Goal: Task Accomplishment & Management: Use online tool/utility

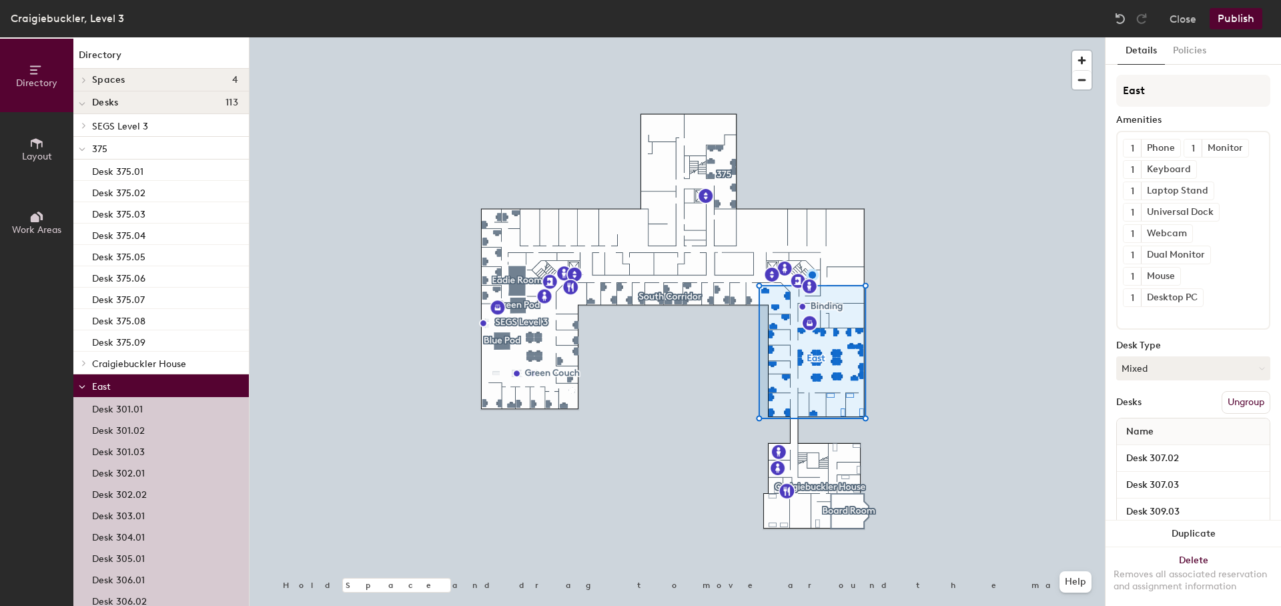
click at [38, 217] on icon at bounding box center [35, 217] width 9 height 9
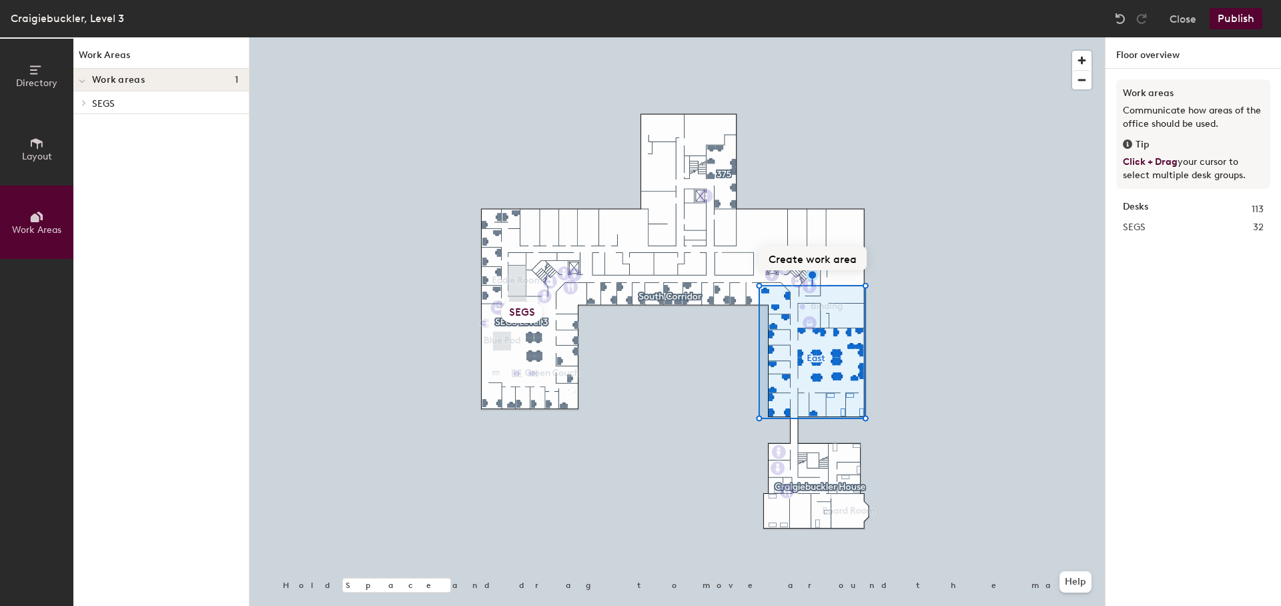
click at [801, 256] on button "Create work area" at bounding box center [812, 258] width 108 height 24
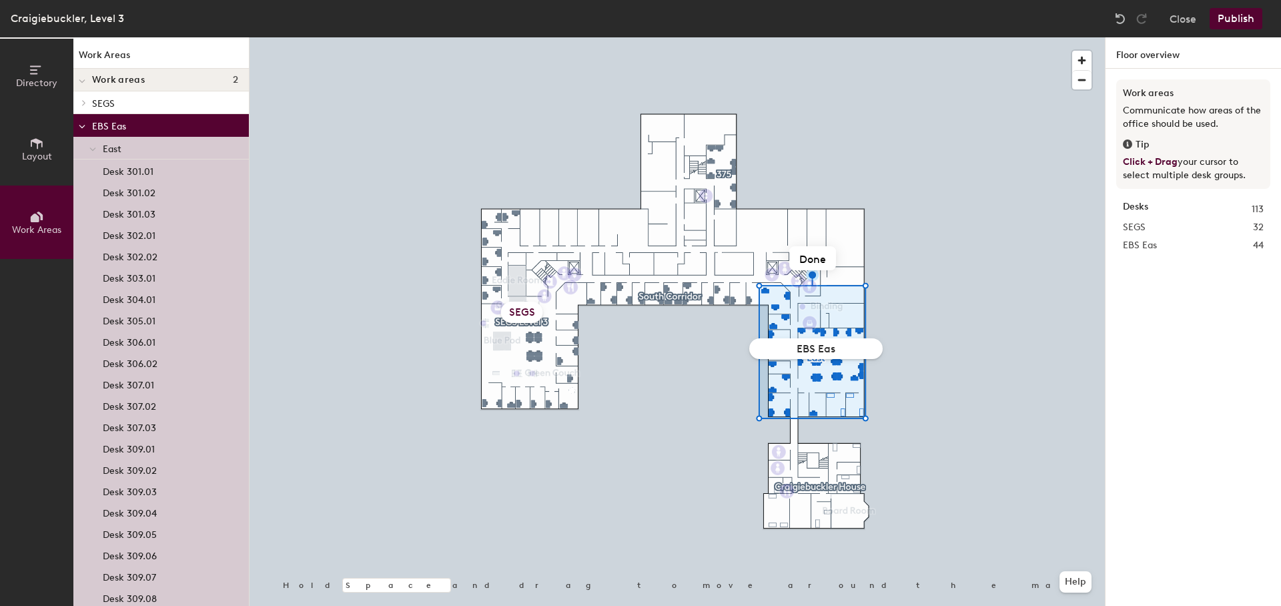
type input "EBS East"
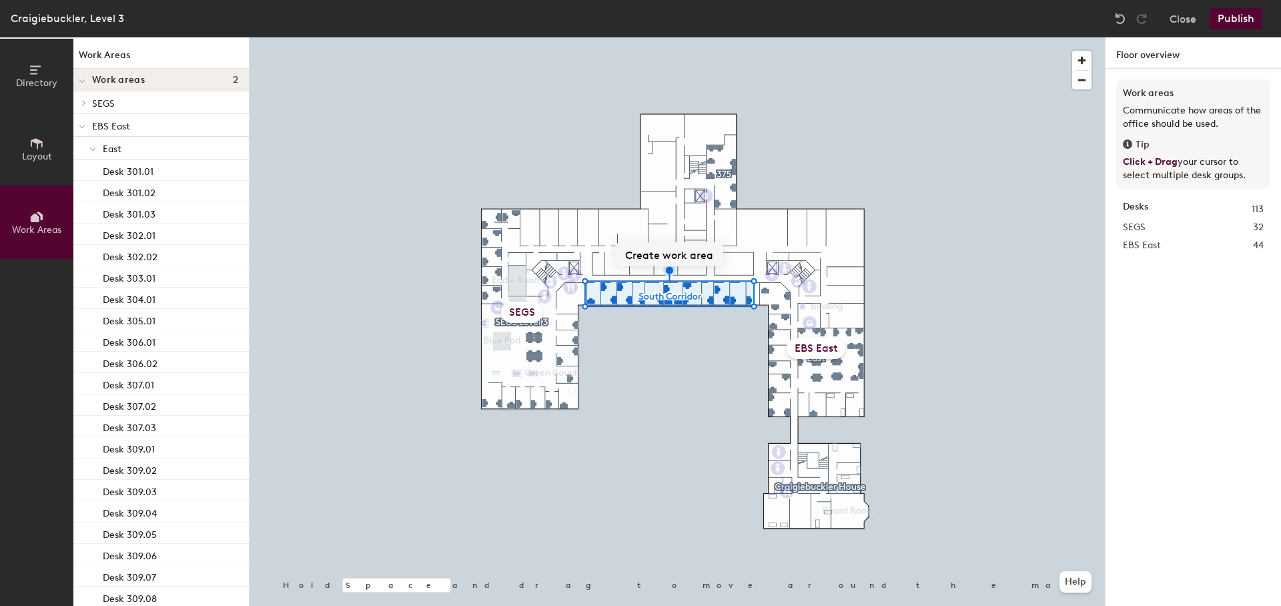
click at [670, 258] on button "Create work area" at bounding box center [669, 254] width 108 height 24
type input "EBS South"
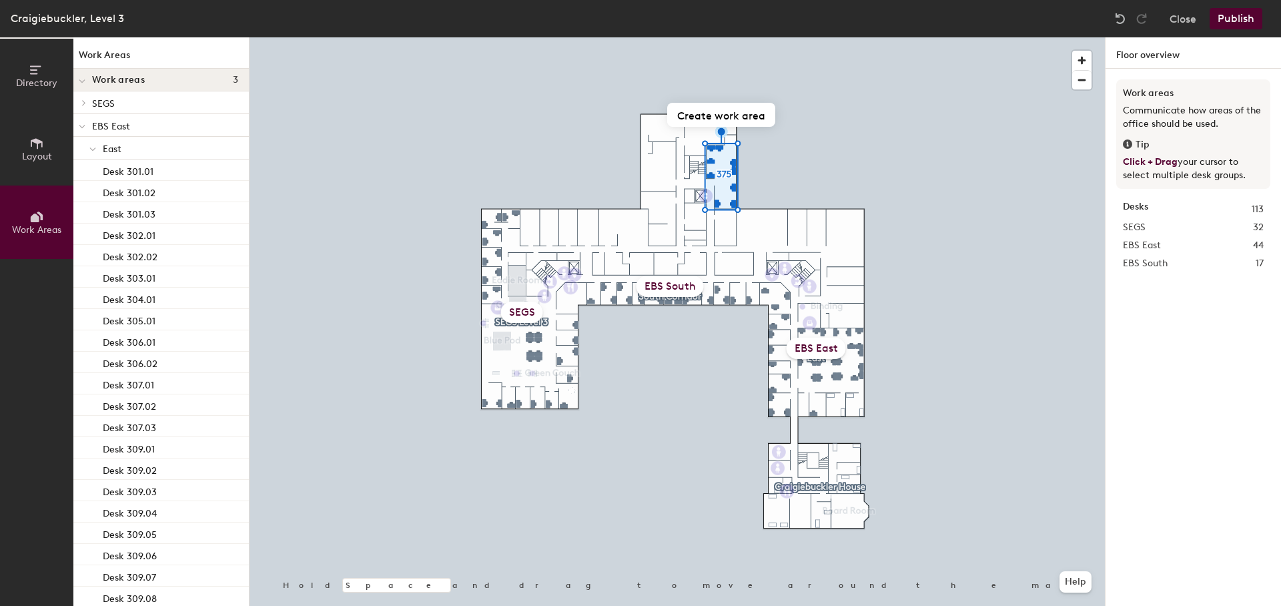
click at [696, 296] on div "EBS South" at bounding box center [669, 285] width 67 height 21
click at [688, 291] on div "EBS South" at bounding box center [669, 285] width 67 height 21
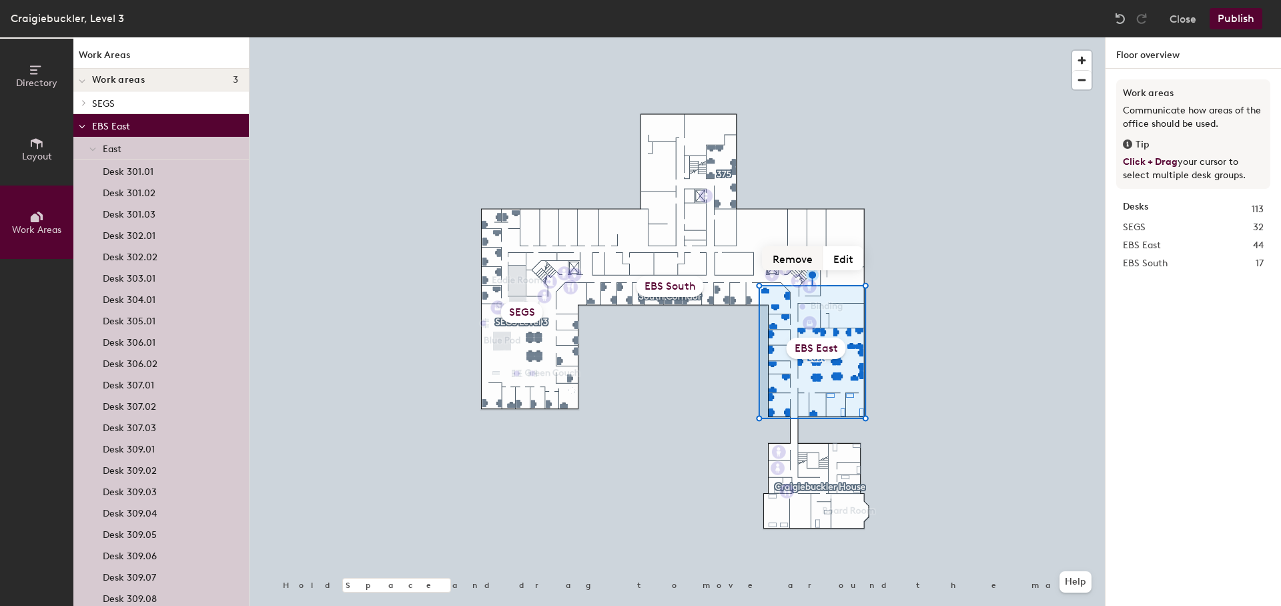
click at [800, 258] on button "Remove" at bounding box center [792, 258] width 61 height 24
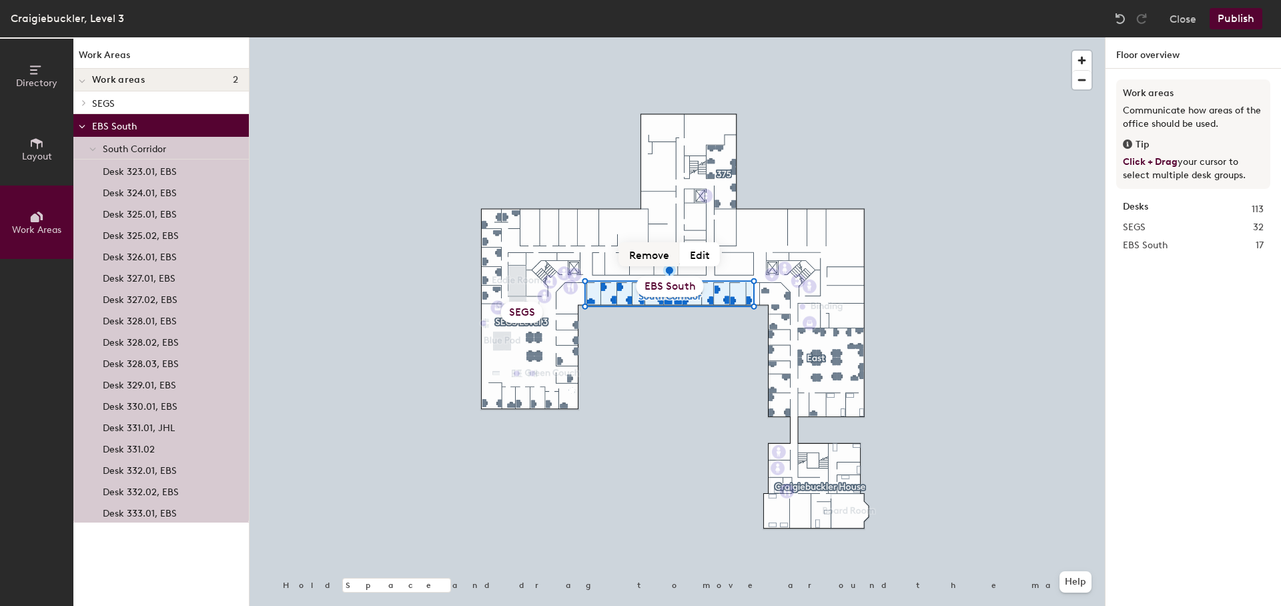
click at [654, 255] on button "Remove" at bounding box center [649, 254] width 61 height 24
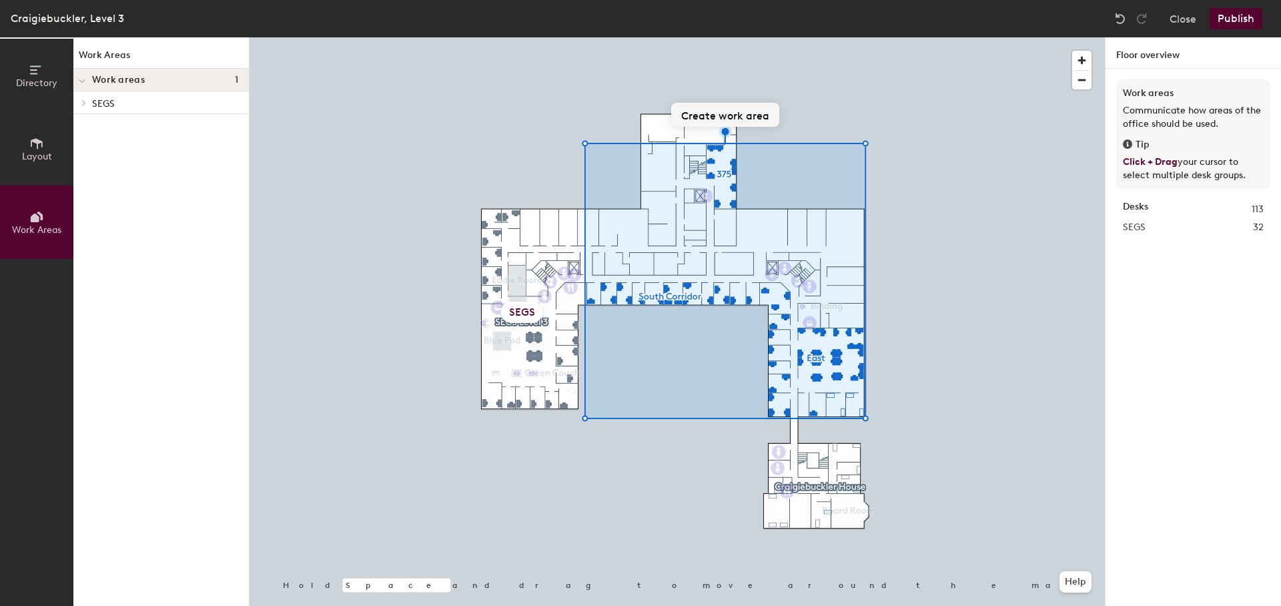
click at [725, 113] on button "Create work area" at bounding box center [725, 115] width 108 height 24
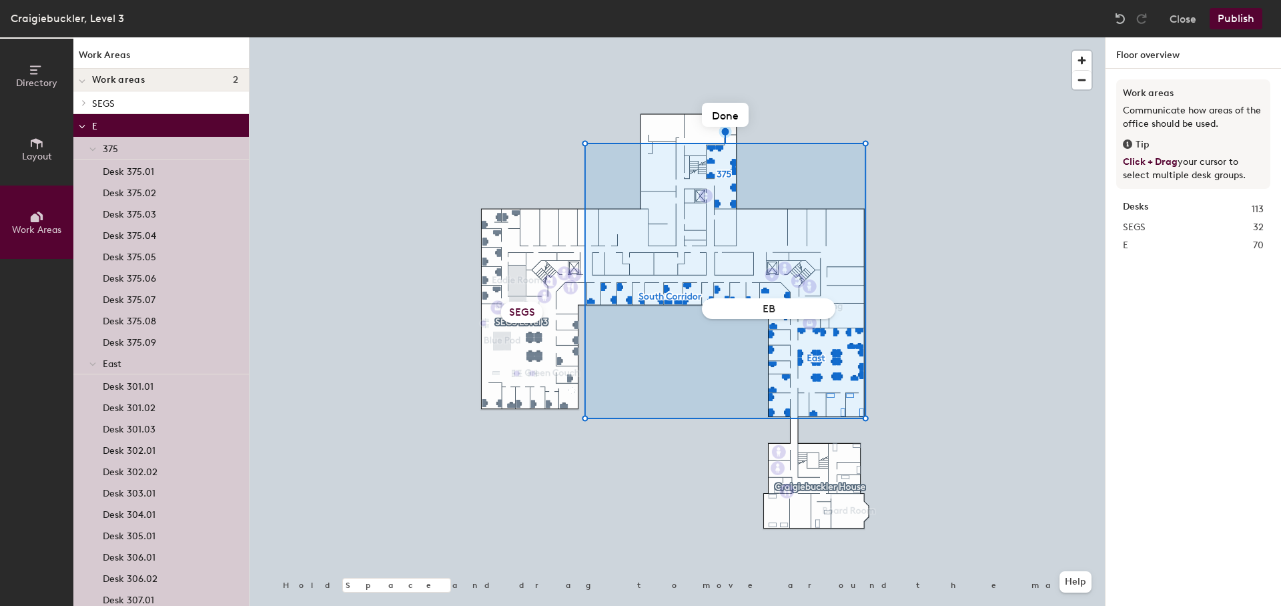
type input "EBS"
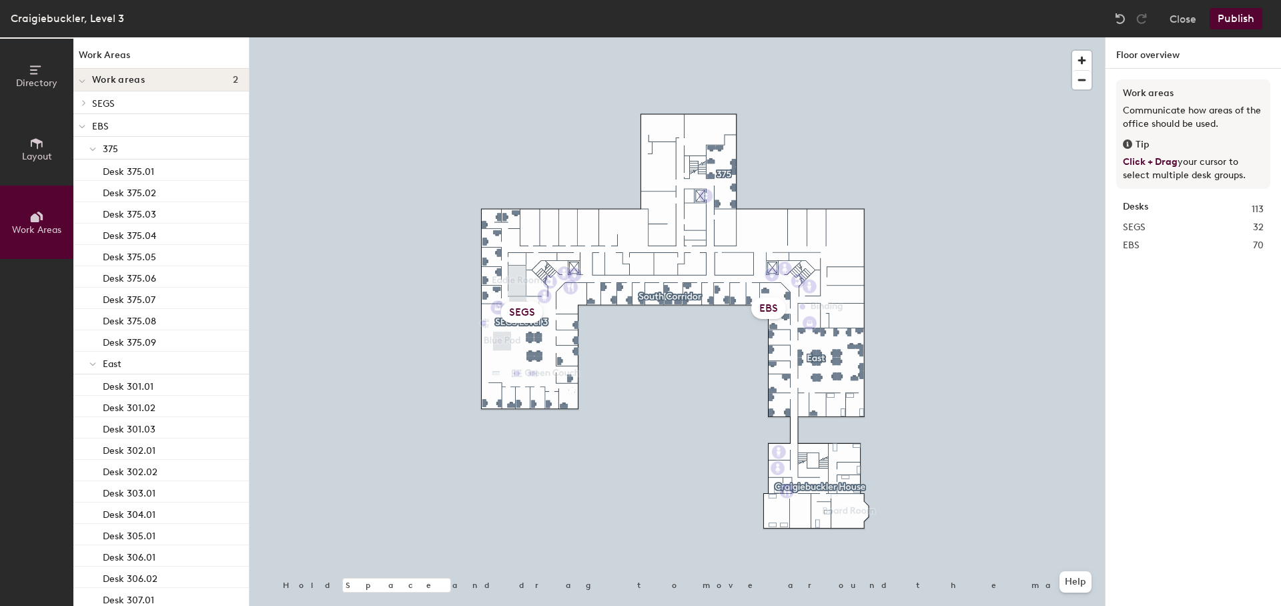
click at [92, 146] on span at bounding box center [92, 148] width 7 height 11
click at [101, 125] on p "EBS" at bounding box center [165, 125] width 146 height 17
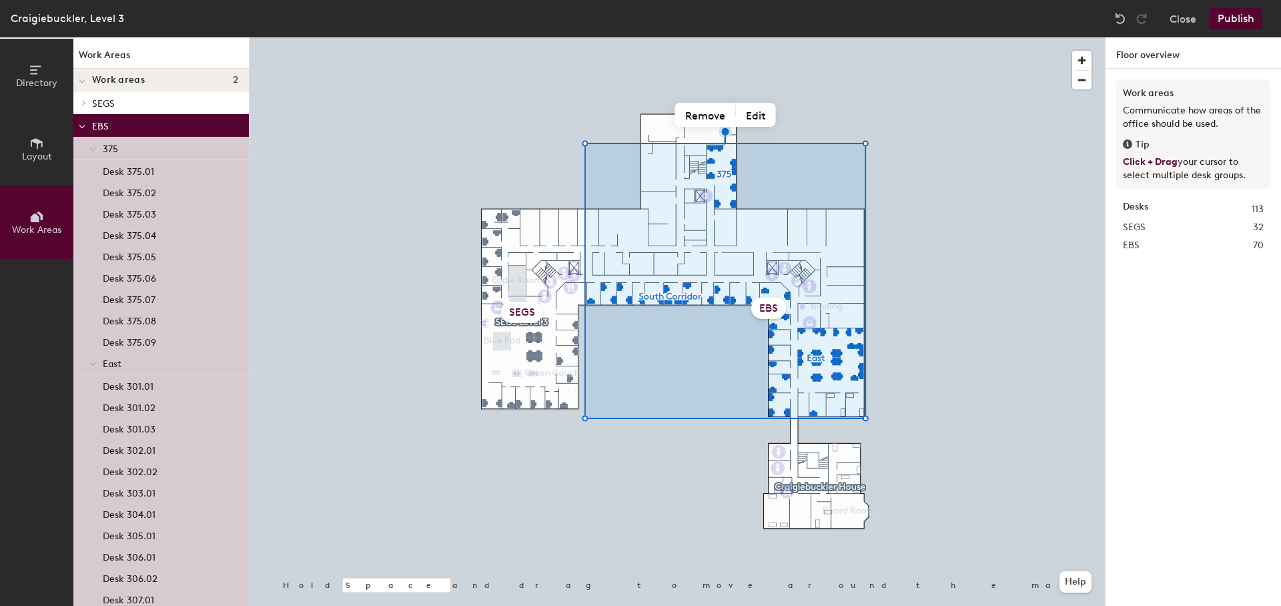
click at [105, 104] on p "SEGS" at bounding box center [165, 102] width 146 height 17
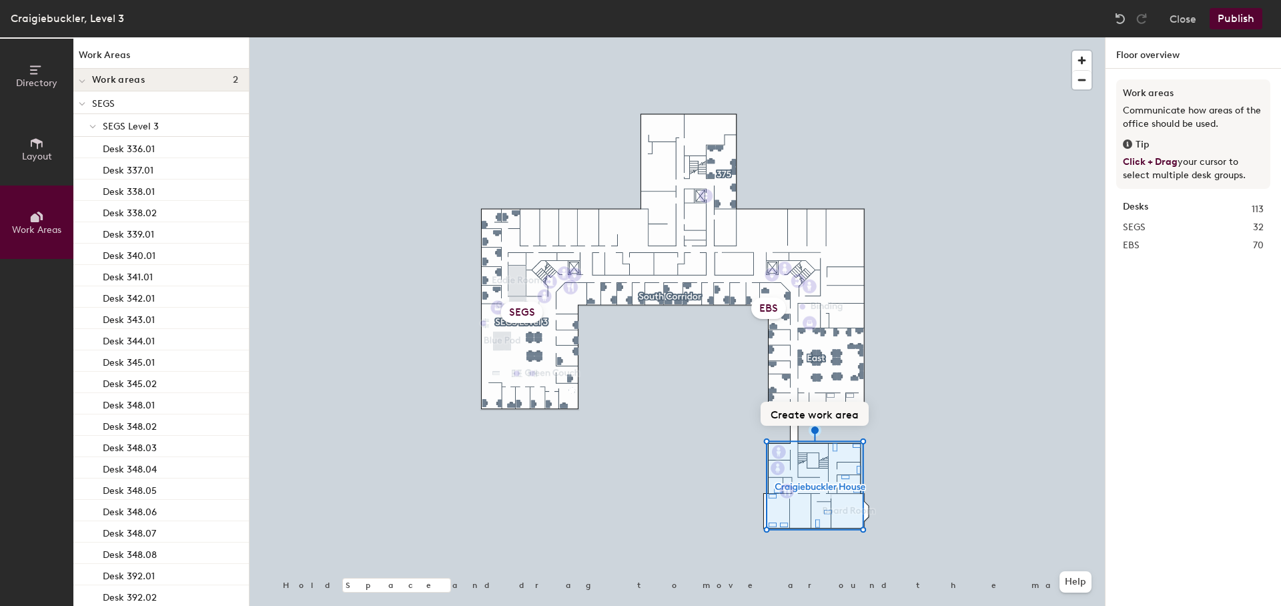
click at [818, 417] on button "Create work area" at bounding box center [814, 414] width 108 height 24
type input "Craigiebuckler House"
click at [1219, 17] on button "Publish" at bounding box center [1235, 18] width 53 height 21
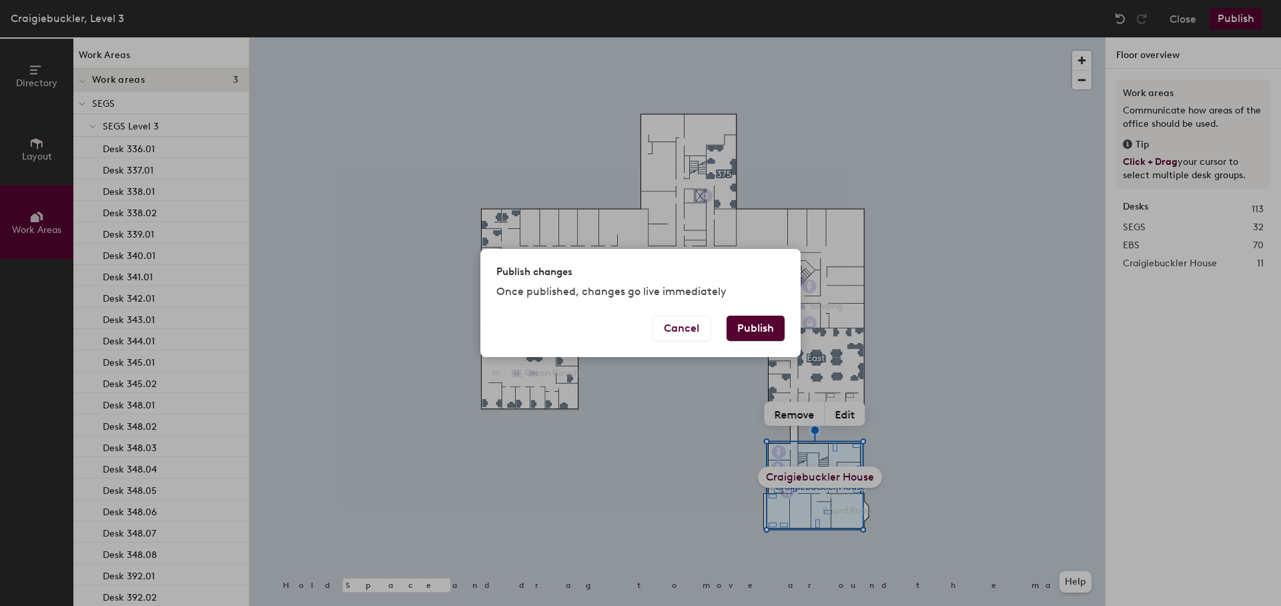
click at [759, 323] on button "Publish" at bounding box center [755, 327] width 58 height 25
